Goal: Navigation & Orientation: Find specific page/section

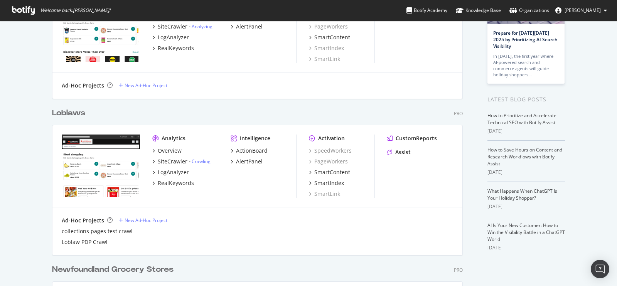
scroll to position [84, 0]
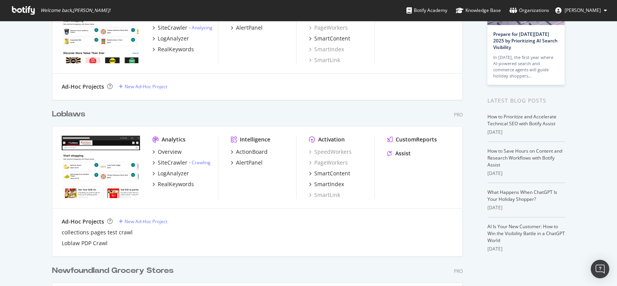
click at [67, 112] on div "Loblaws" at bounding box center [68, 114] width 33 height 11
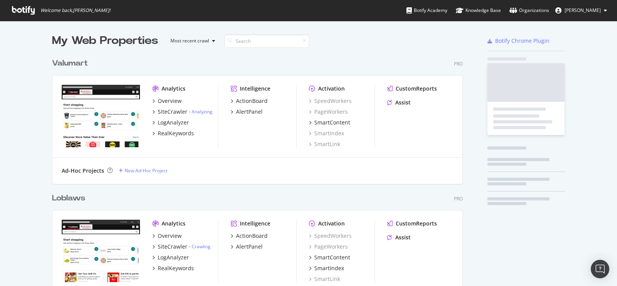
scroll to position [280, 604]
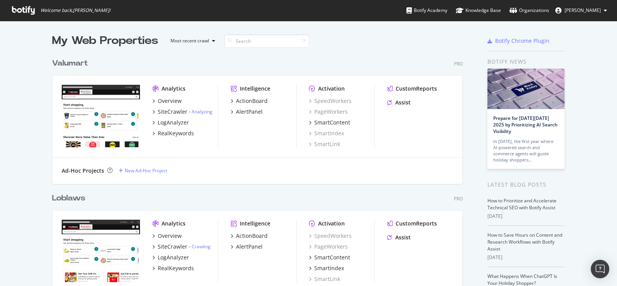
click at [77, 65] on div "Valumart" at bounding box center [70, 63] width 36 height 11
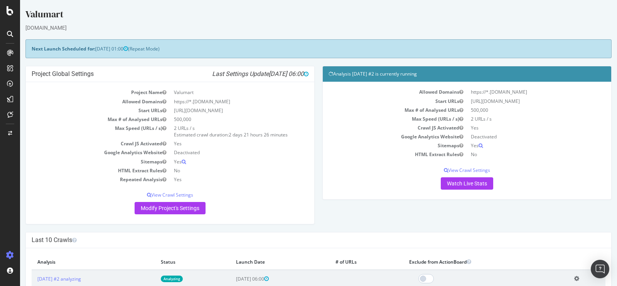
scroll to position [64, 0]
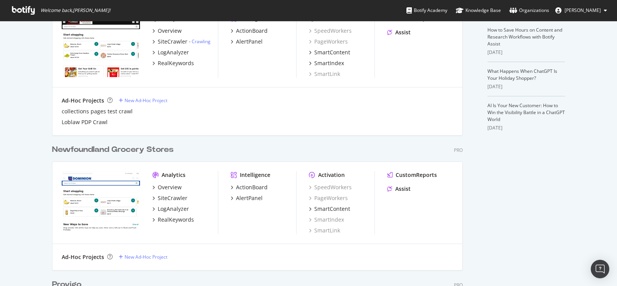
scroll to position [282, 0]
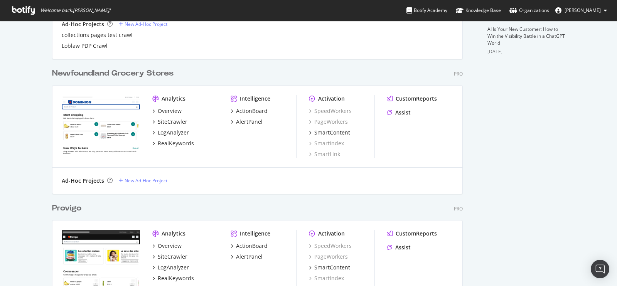
click at [139, 74] on div "Newfoundland Grocery Stores" at bounding box center [113, 73] width 122 height 11
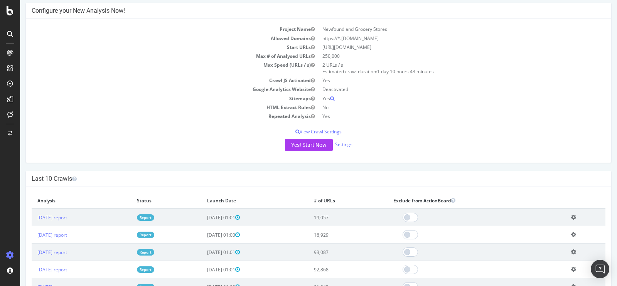
scroll to position [64, 0]
